Goal: Entertainment & Leisure: Consume media (video, audio)

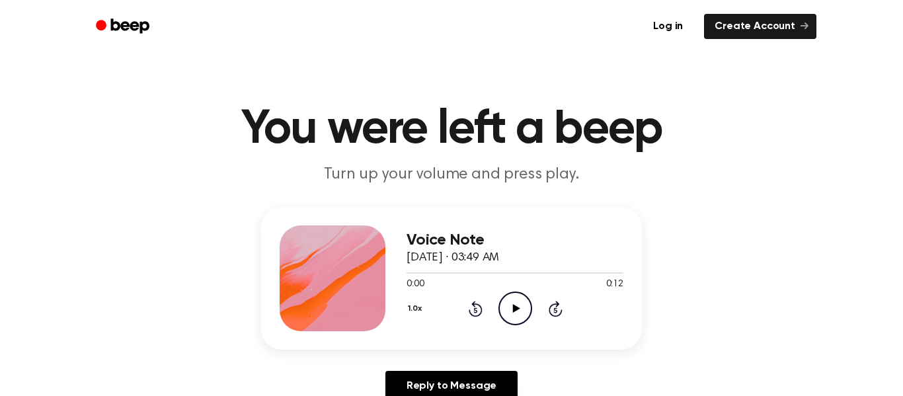
click at [520, 315] on icon "Play Audio" at bounding box center [516, 309] width 34 height 34
click at [499, 294] on icon "Play Audio" at bounding box center [516, 309] width 34 height 34
click at [492, 285] on div "0:00 0:23" at bounding box center [515, 285] width 217 height 14
click at [497, 292] on div "1.0x Rewind 5 seconds Play Audio Skip 5 seconds" at bounding box center [515, 309] width 217 height 34
click at [502, 296] on icon "Play Audio" at bounding box center [516, 309] width 34 height 34
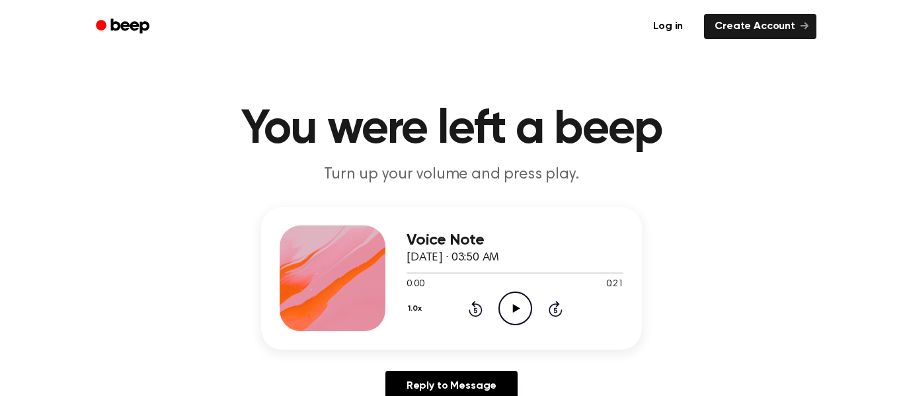
click at [512, 292] on icon "Play Audio" at bounding box center [516, 309] width 34 height 34
click at [509, 300] on icon "Play Audio" at bounding box center [516, 309] width 34 height 34
click at [530, 309] on icon "Play Audio" at bounding box center [516, 309] width 34 height 34
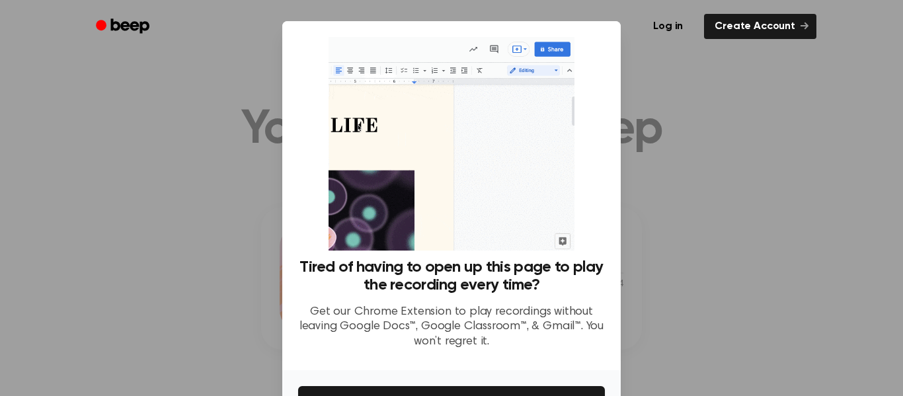
scroll to position [85, 0]
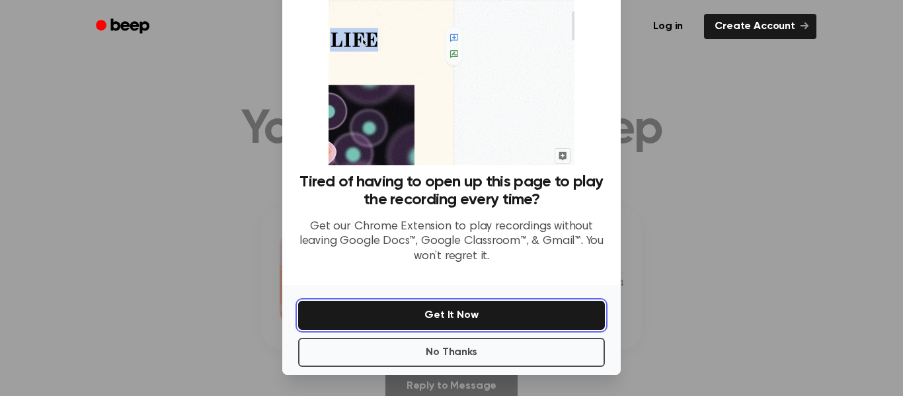
click at [383, 309] on button "Get It Now" at bounding box center [451, 315] width 307 height 29
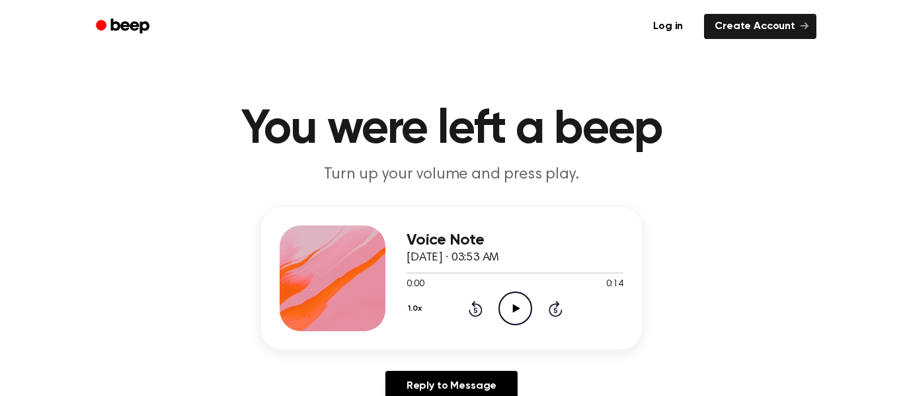
click at [511, 301] on icon "Play Audio" at bounding box center [516, 309] width 34 height 34
click at [514, 304] on icon "Play Audio" at bounding box center [516, 309] width 34 height 34
click at [513, 309] on icon at bounding box center [515, 308] width 7 height 9
click at [517, 301] on icon "Play Audio" at bounding box center [516, 309] width 34 height 34
click at [496, 323] on div "1.0x Rewind 5 seconds Play Audio Skip 5 seconds" at bounding box center [515, 309] width 217 height 34
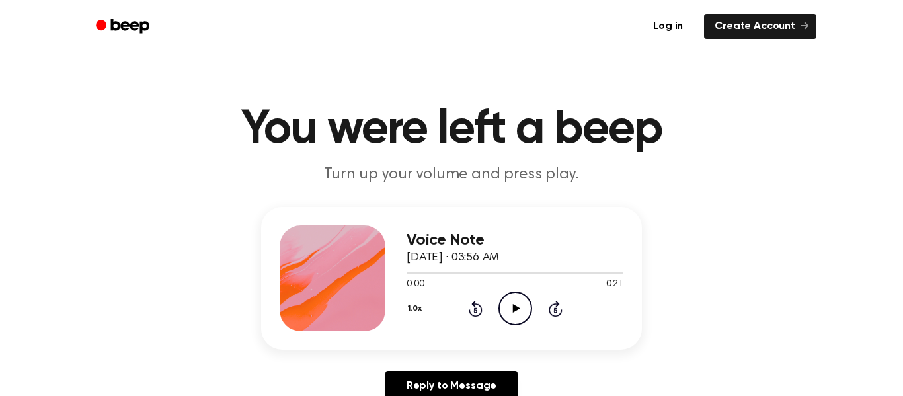
click at [532, 303] on div "1.0x Rewind 5 seconds Play Audio Skip 5 seconds" at bounding box center [515, 309] width 217 height 34
click at [508, 299] on icon "Play Audio" at bounding box center [516, 309] width 34 height 34
click at [515, 301] on icon "Play Audio" at bounding box center [516, 309] width 34 height 34
click at [514, 282] on div "0:00 0:13" at bounding box center [515, 285] width 217 height 14
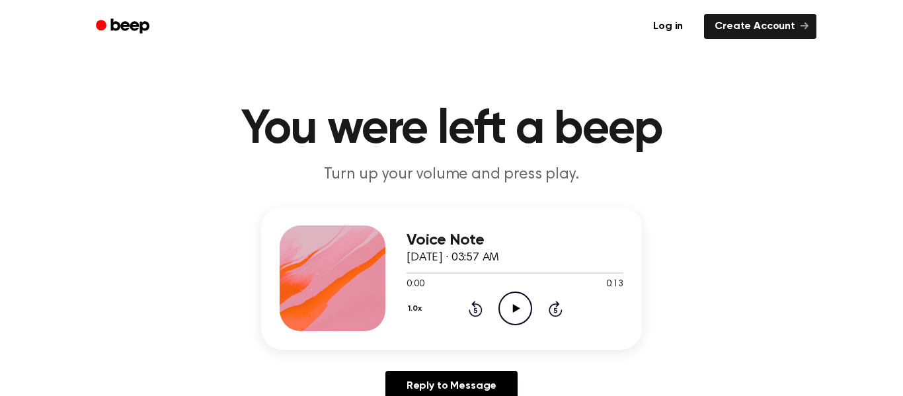
click at [520, 311] on icon "Play Audio" at bounding box center [516, 309] width 34 height 34
click at [518, 306] on icon "Play Audio" at bounding box center [516, 309] width 34 height 34
click at [507, 319] on icon "Play Audio" at bounding box center [516, 309] width 34 height 34
